Goal: Transaction & Acquisition: Purchase product/service

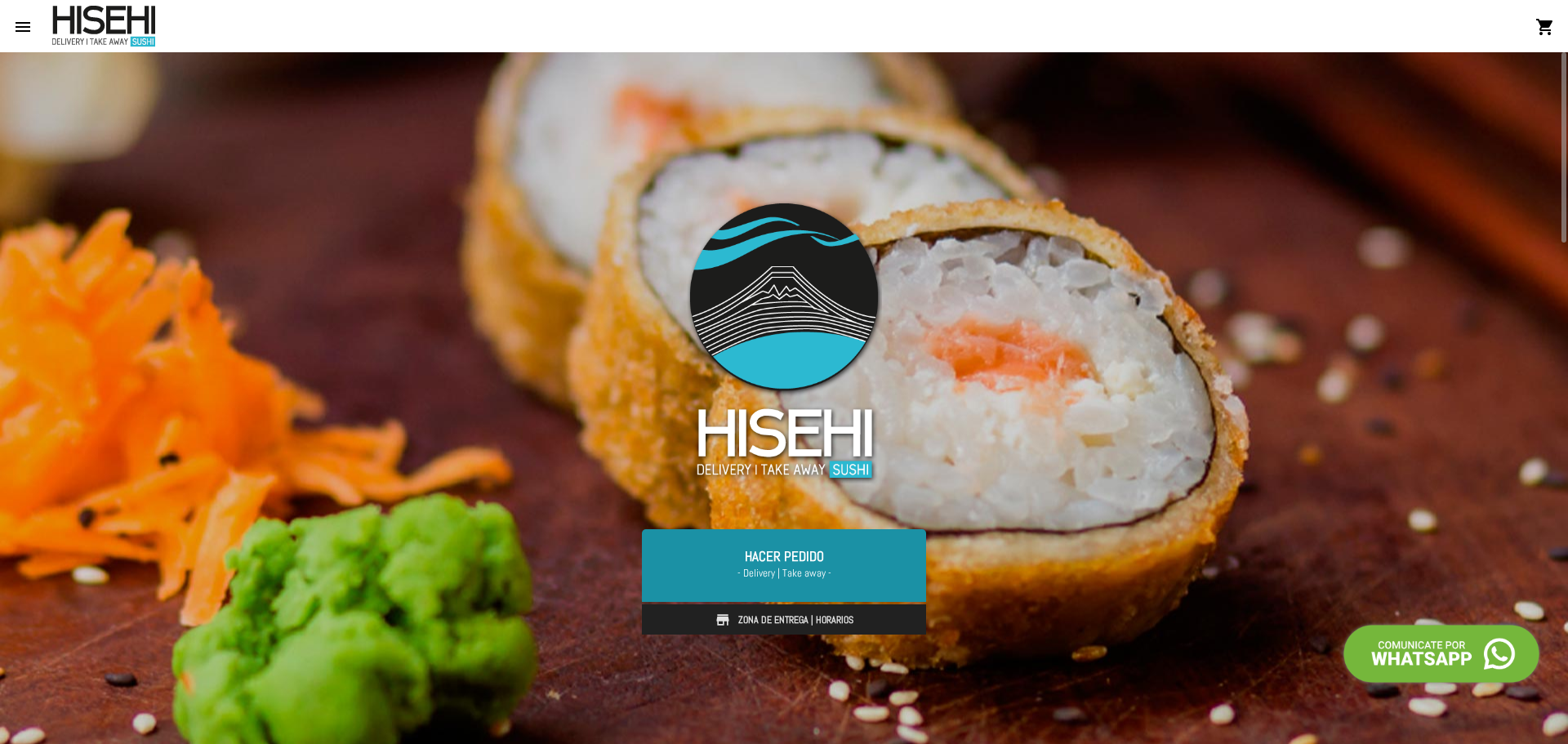
scroll to position [327, 0]
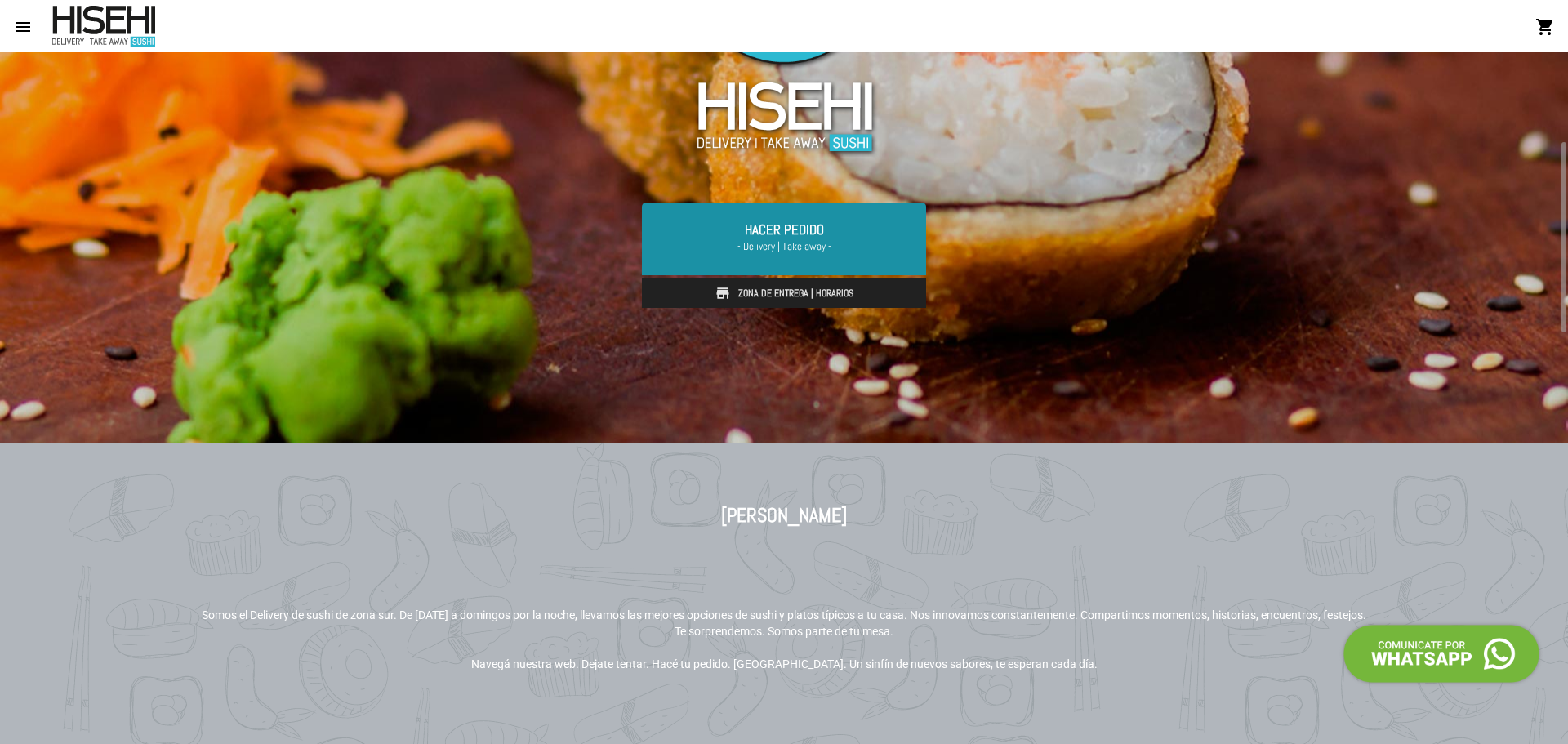
click at [773, 235] on link "Hacer Pedido - Delivery | Take away -" at bounding box center [784, 238] width 284 height 72
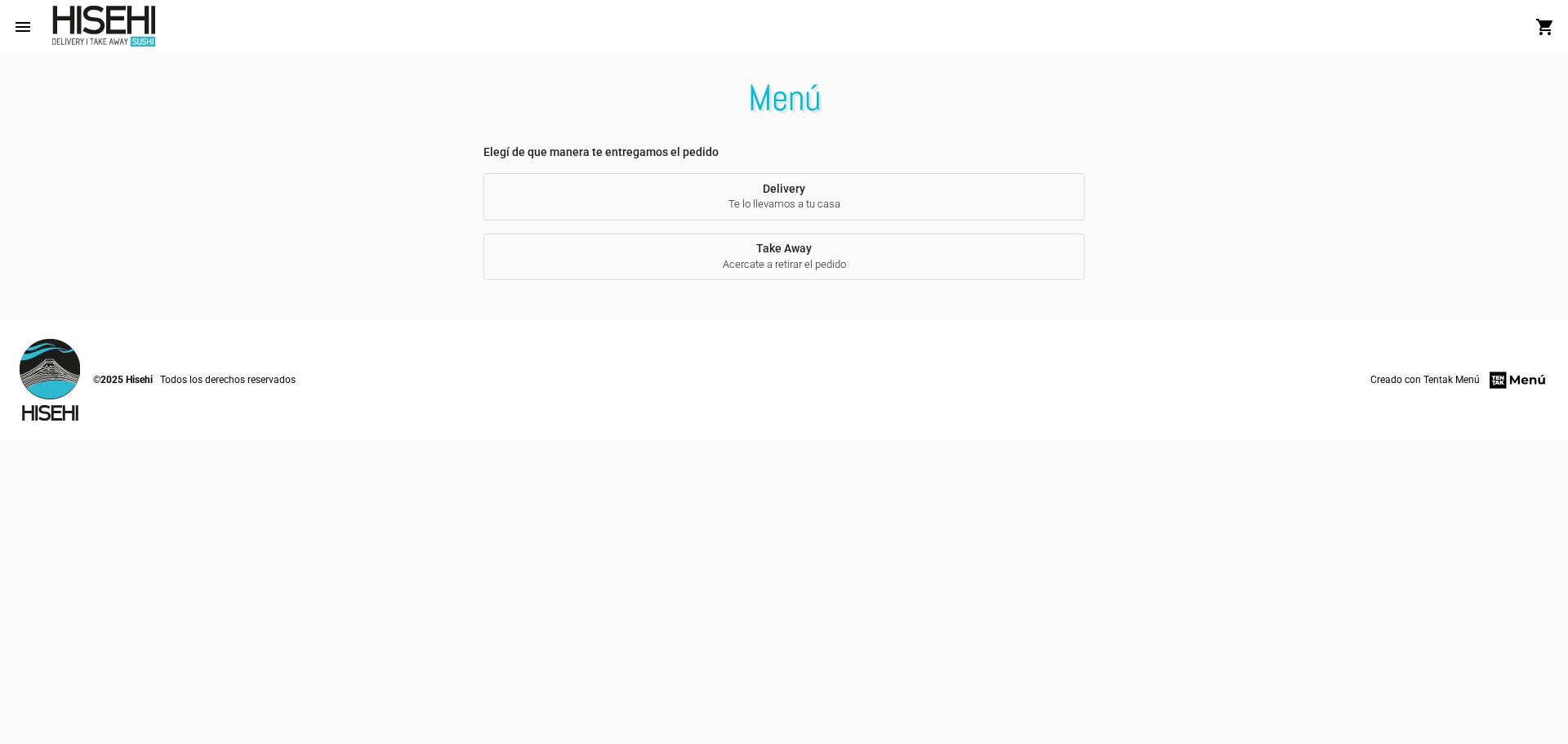
click at [812, 198] on span "Te lo llevamos a tu casa" at bounding box center [784, 204] width 575 height 14
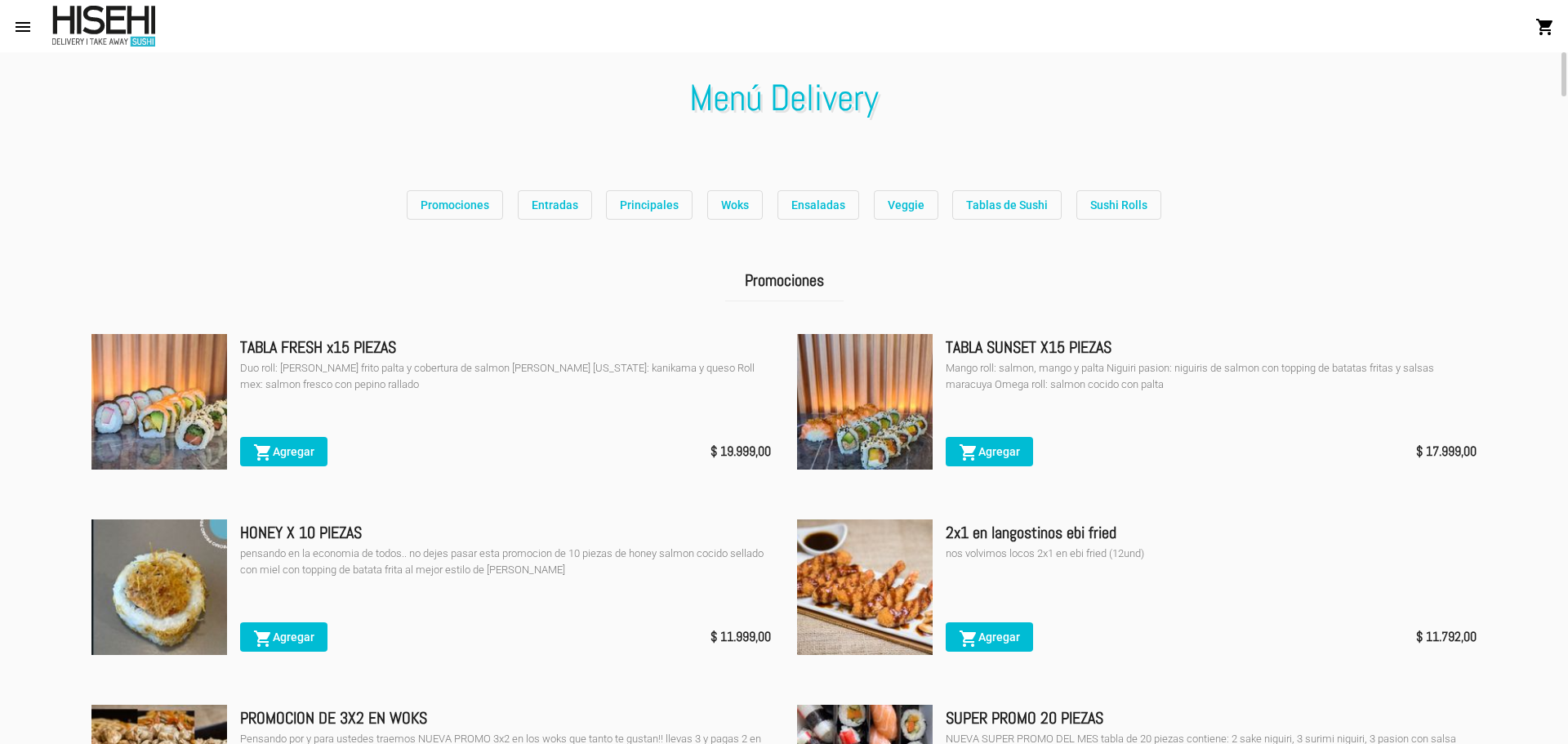
click at [455, 199] on span "Promociones" at bounding box center [455, 205] width 69 height 13
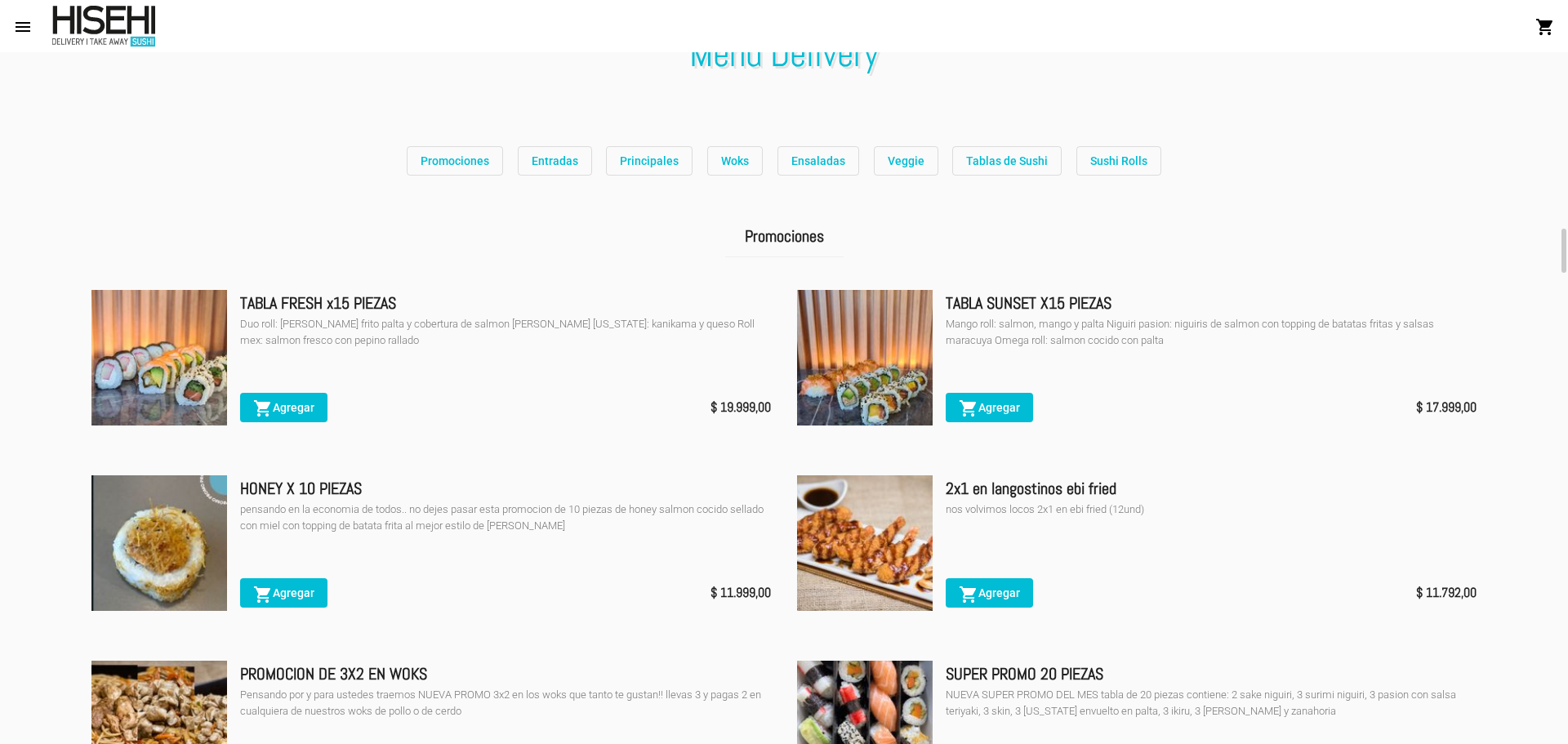
scroll to position [207, 0]
